Goal: Task Accomplishment & Management: Manage account settings

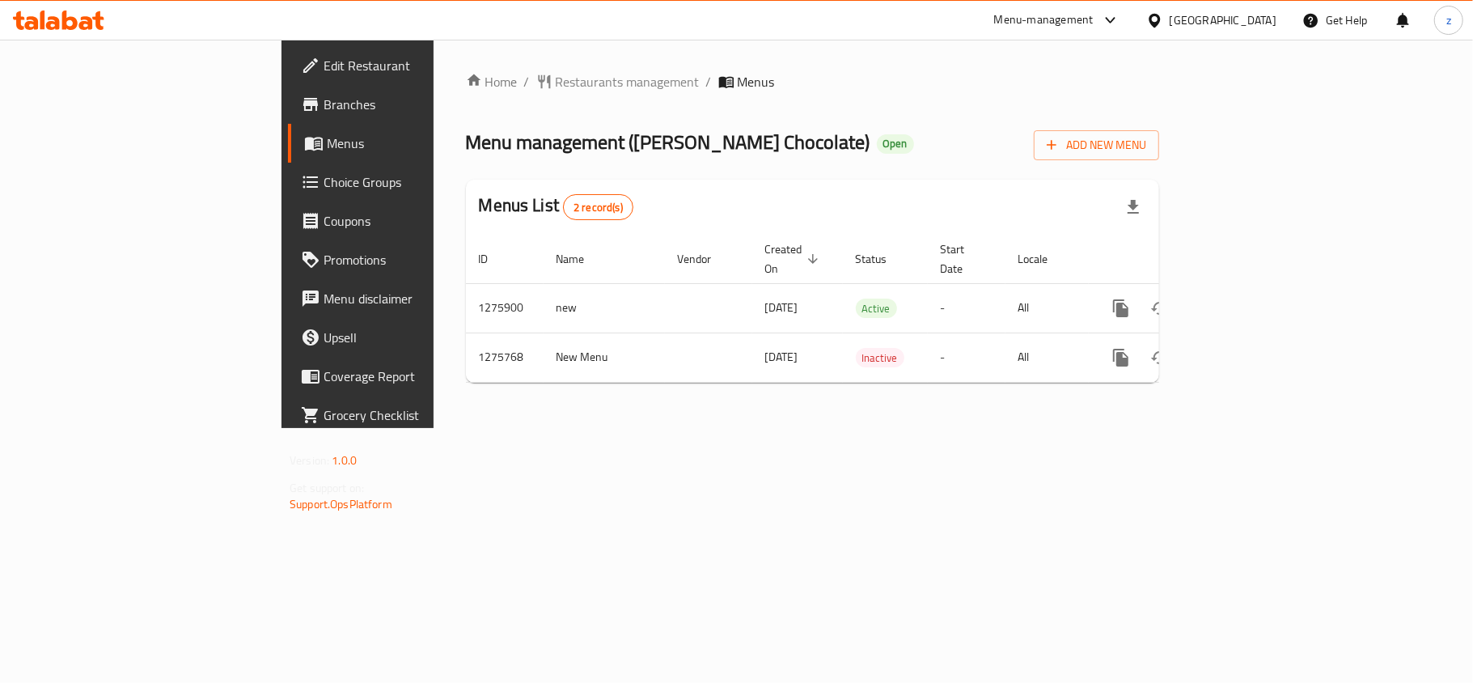
click at [556, 83] on span "Restaurants management" at bounding box center [628, 81] width 144 height 19
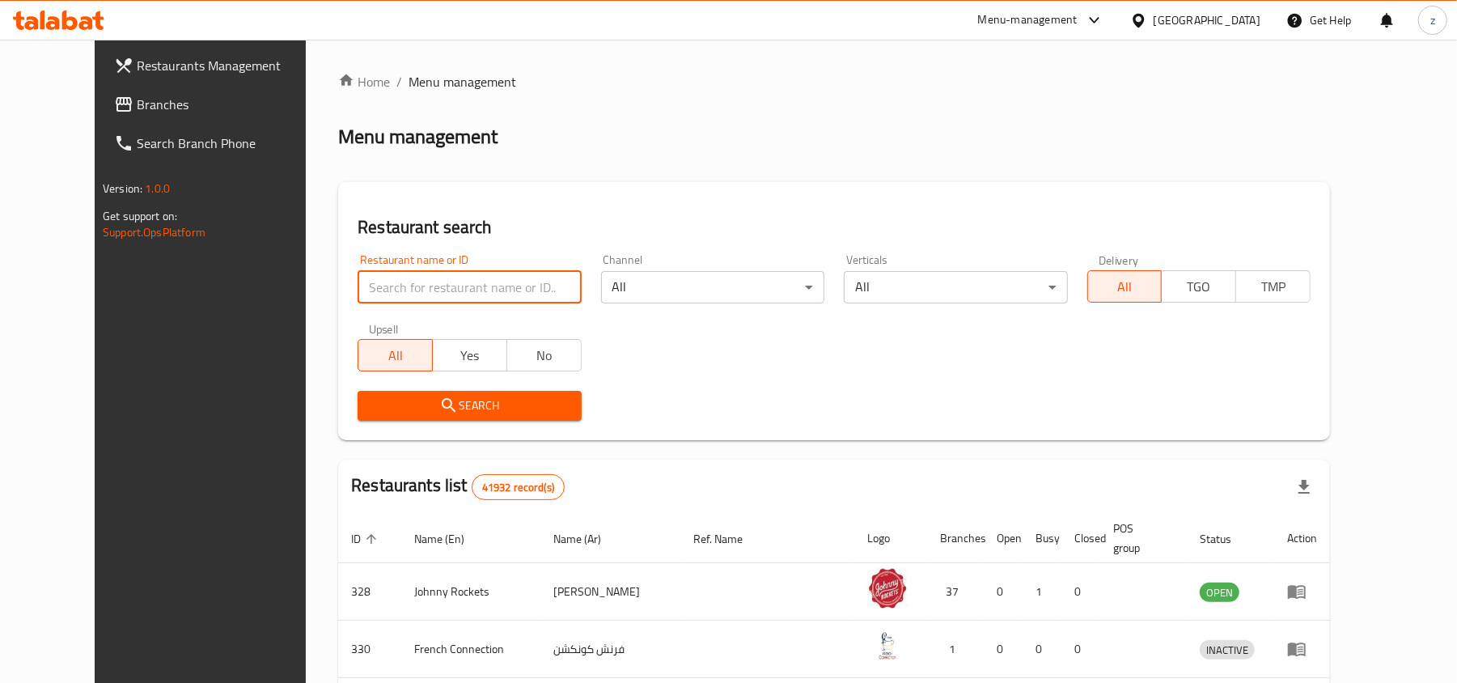
click at [412, 291] on input "search" at bounding box center [469, 287] width 223 height 32
paste input "691684"
type input "691684"
click button "Search" at bounding box center [469, 406] width 223 height 30
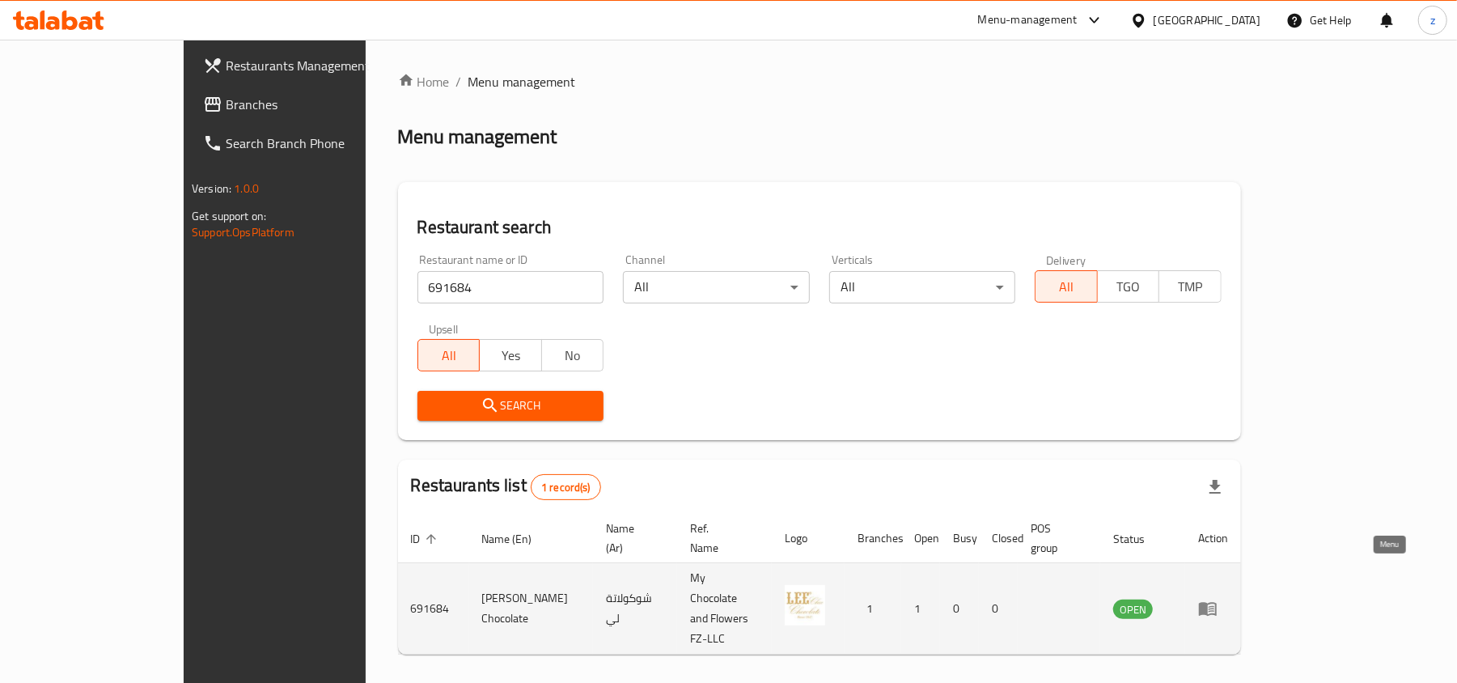
click at [1218, 599] on icon "enhanced table" at bounding box center [1207, 608] width 19 height 19
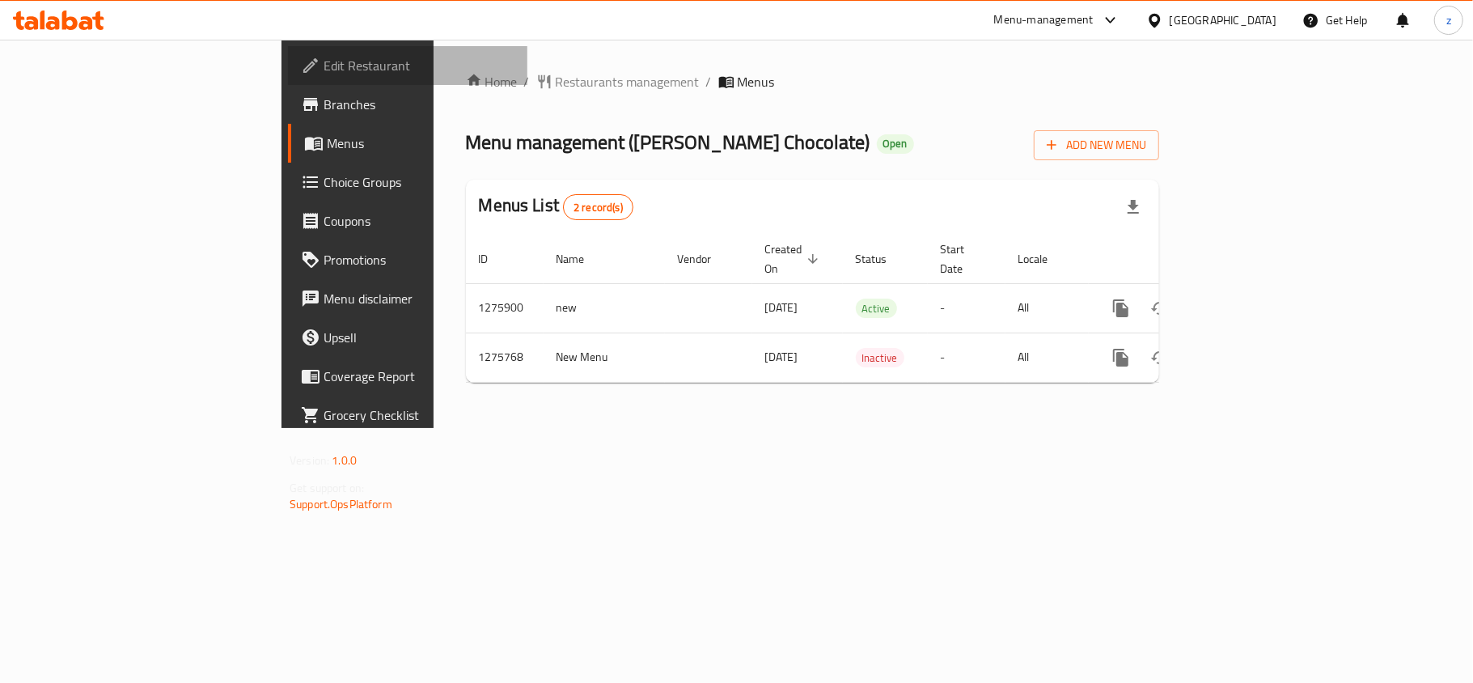
drag, startPoint x: 78, startPoint y: 66, endPoint x: 146, endPoint y: 78, distance: 69.7
click at [324, 66] on span "Edit Restaurant" at bounding box center [419, 65] width 191 height 19
